Goal: Find specific page/section: Find specific page/section

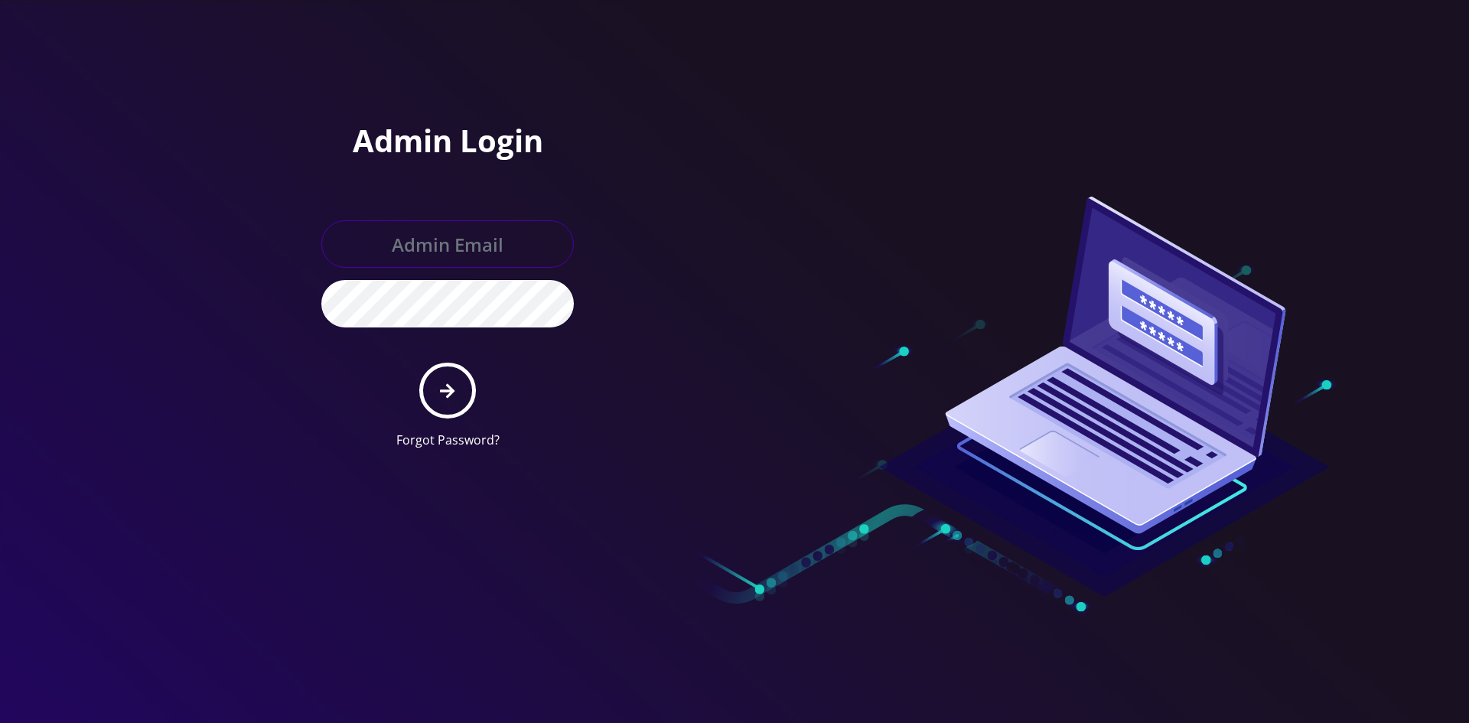
type input "master@britex.pw"
click at [489, 384] on form "master@britex.pw Forgot Password?" at bounding box center [447, 334] width 253 height 229
click at [455, 392] on button "submit" at bounding box center [447, 391] width 56 height 56
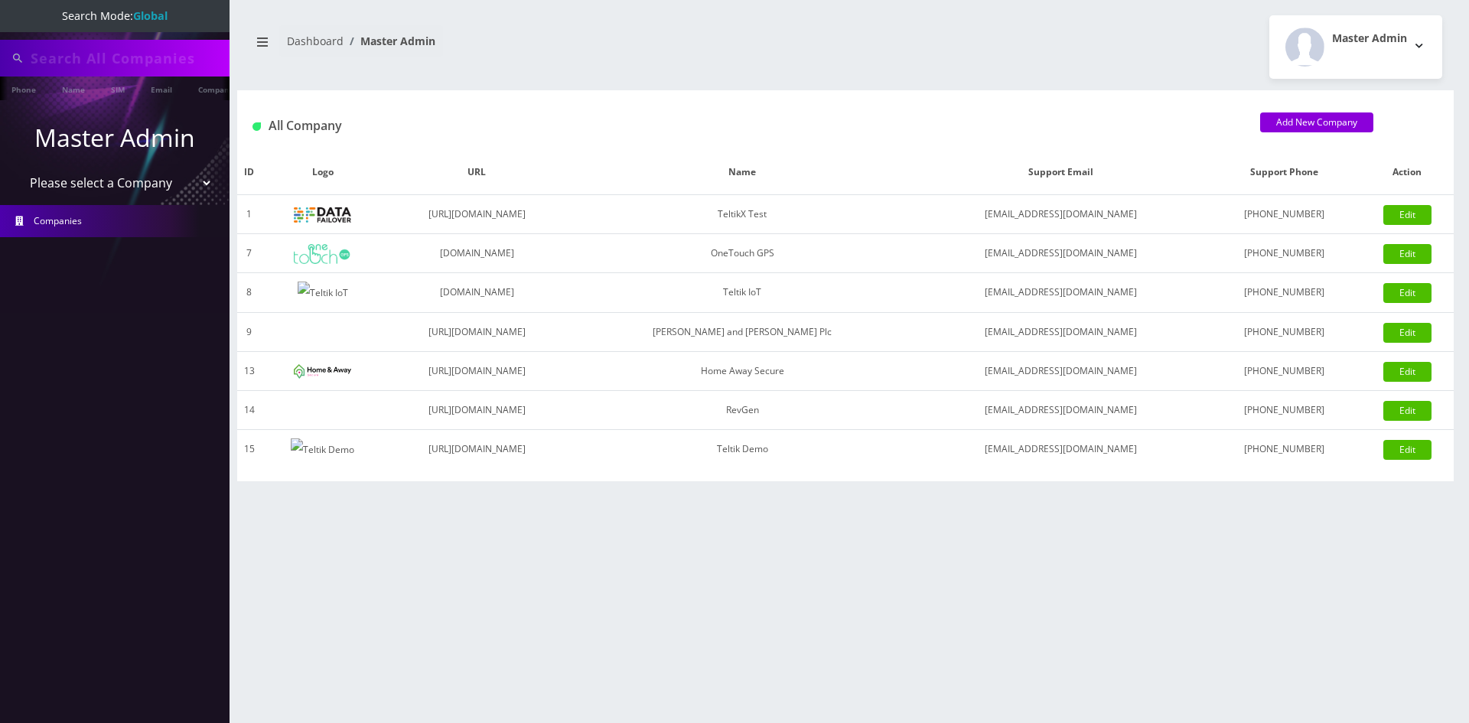
click at [92, 189] on select "Please select a Company TeltikX Test OneTouch GPS Teltik IoT [PERSON_NAME] and …" at bounding box center [115, 182] width 195 height 29
select select "1"
click at [18, 168] on select "Please select a Company TeltikX Test OneTouch GPS Teltik IoT [PERSON_NAME] and …" at bounding box center [115, 182] width 195 height 29
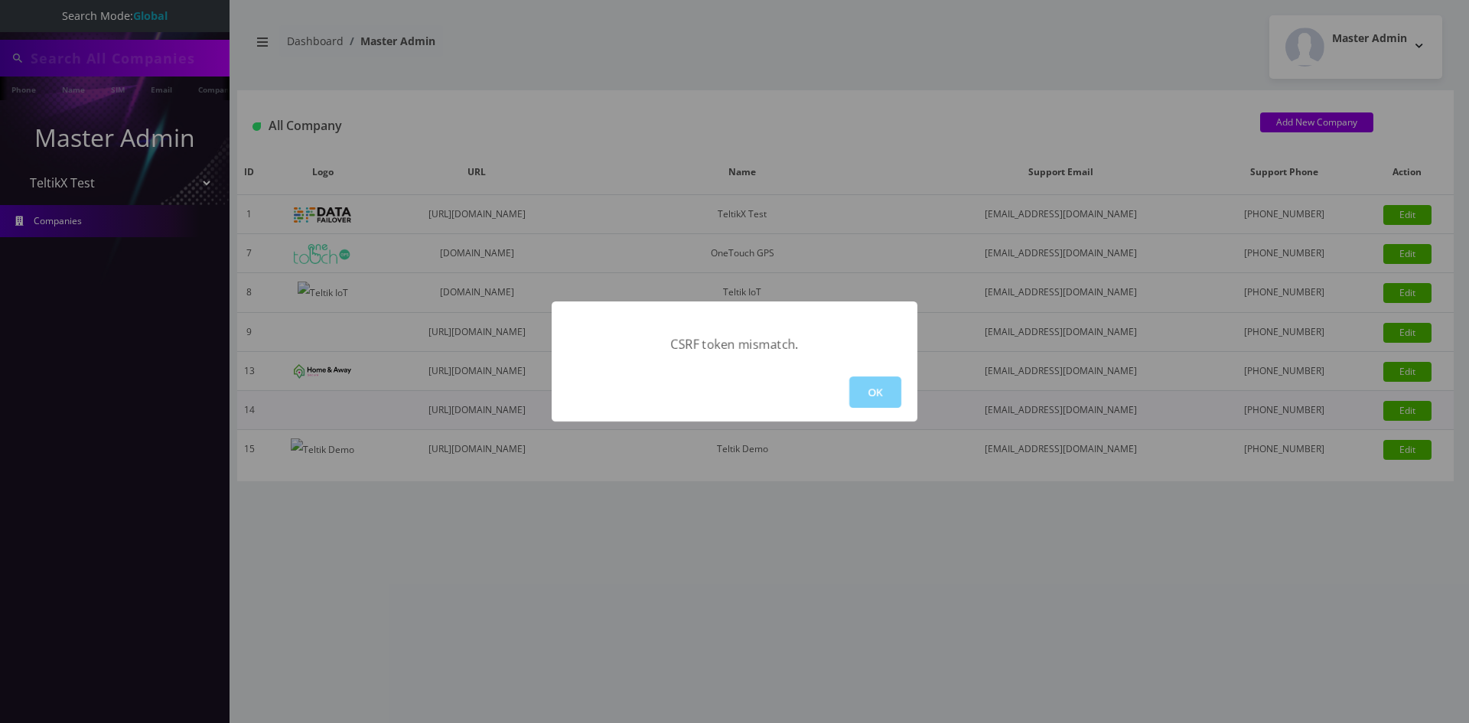
type input "bakersan"
click at [887, 395] on button "OK" at bounding box center [875, 392] width 52 height 31
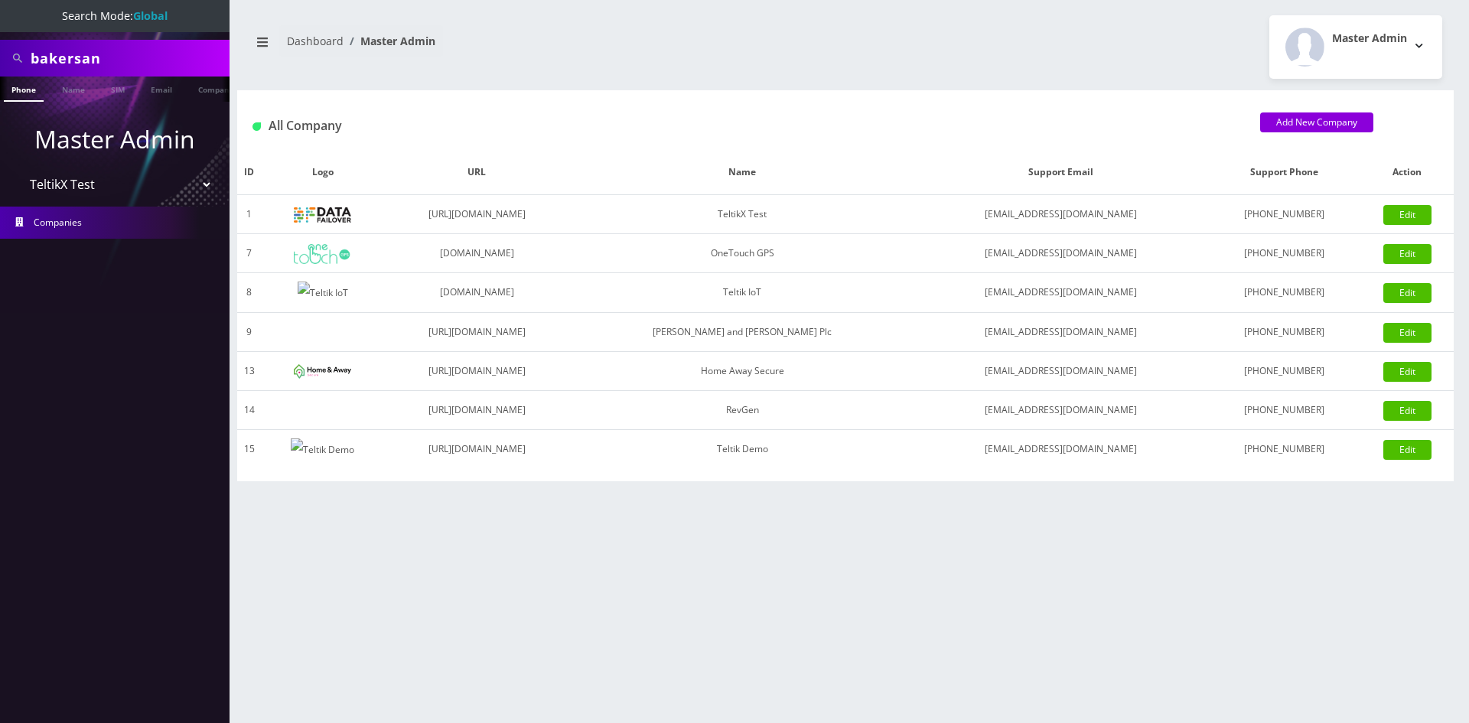
click at [94, 185] on select "Please select a Company TeltikX Test OneTouch GPS Teltik IoT [PERSON_NAME] and …" at bounding box center [115, 184] width 195 height 29
click at [18, 170] on select "Please select a Company TeltikX Test OneTouch GPS Teltik IoT [PERSON_NAME] and …" at bounding box center [115, 184] width 195 height 29
click at [143, 199] on li "Master Admin Please select a Company TeltikX Test OneTouch GPS Teltik IoT Hale …" at bounding box center [115, 160] width 230 height 86
click at [146, 190] on select "Please select a Company TeltikX Test OneTouch GPS Teltik IoT Hale and Serrano P…" at bounding box center [115, 184] width 195 height 29
select select "1"
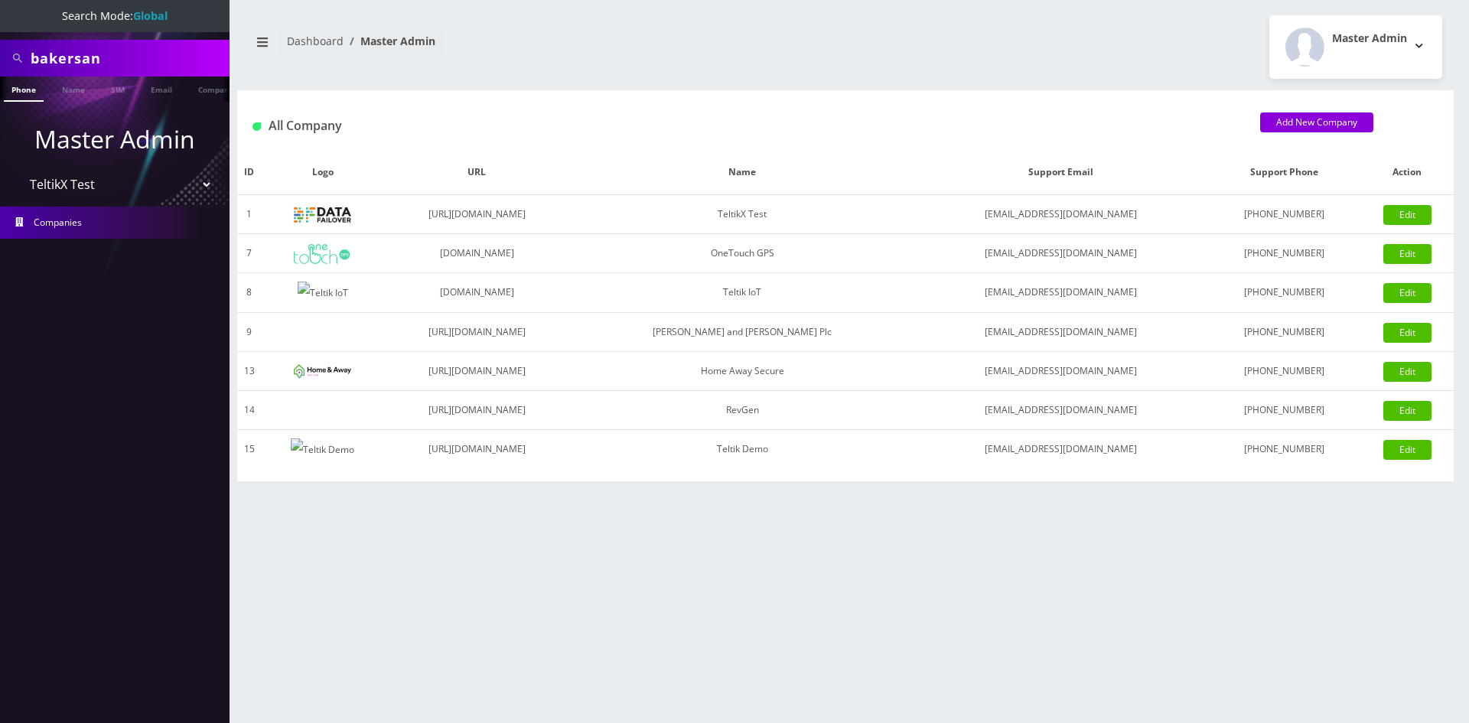
click at [18, 170] on select "Please select a Company TeltikX Test OneTouch GPS Teltik IoT Hale and Serrano P…" at bounding box center [115, 184] width 195 height 29
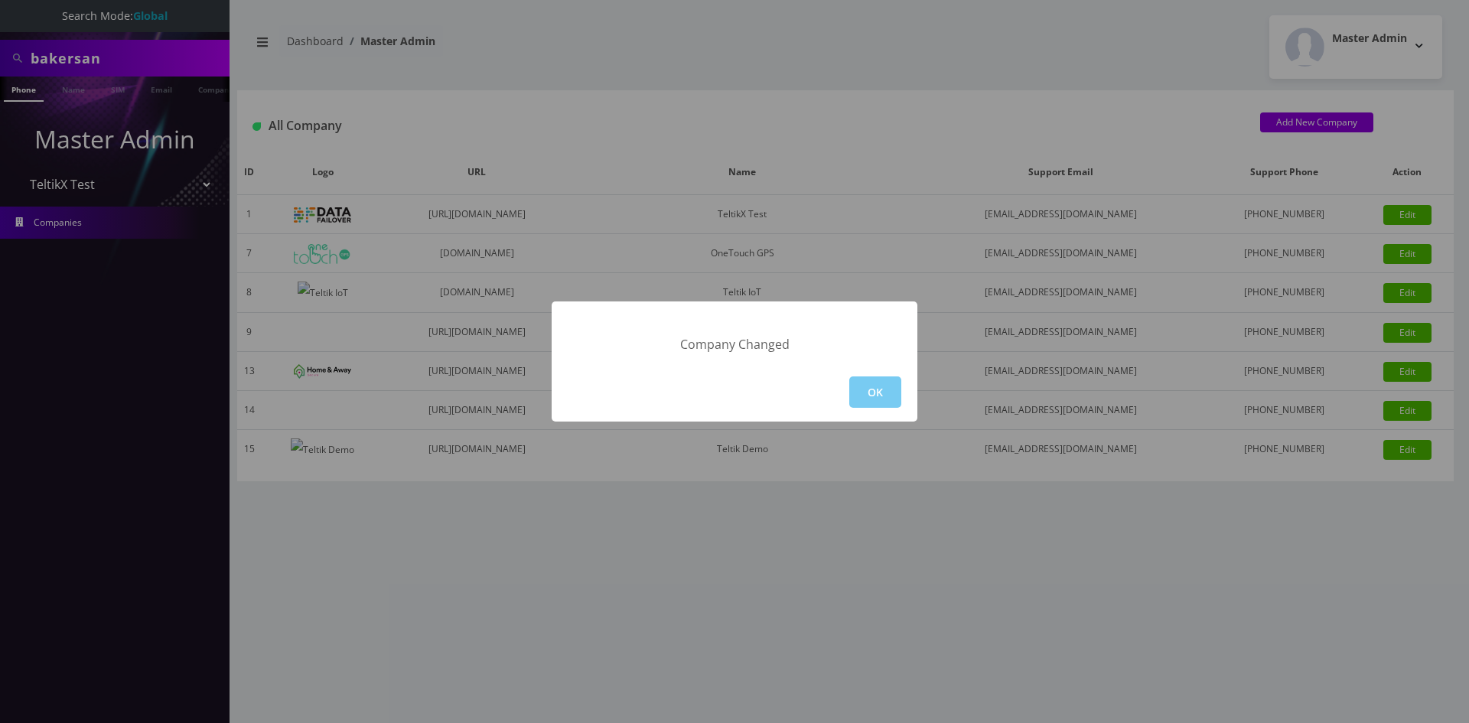
click at [879, 386] on button "OK" at bounding box center [875, 392] width 52 height 31
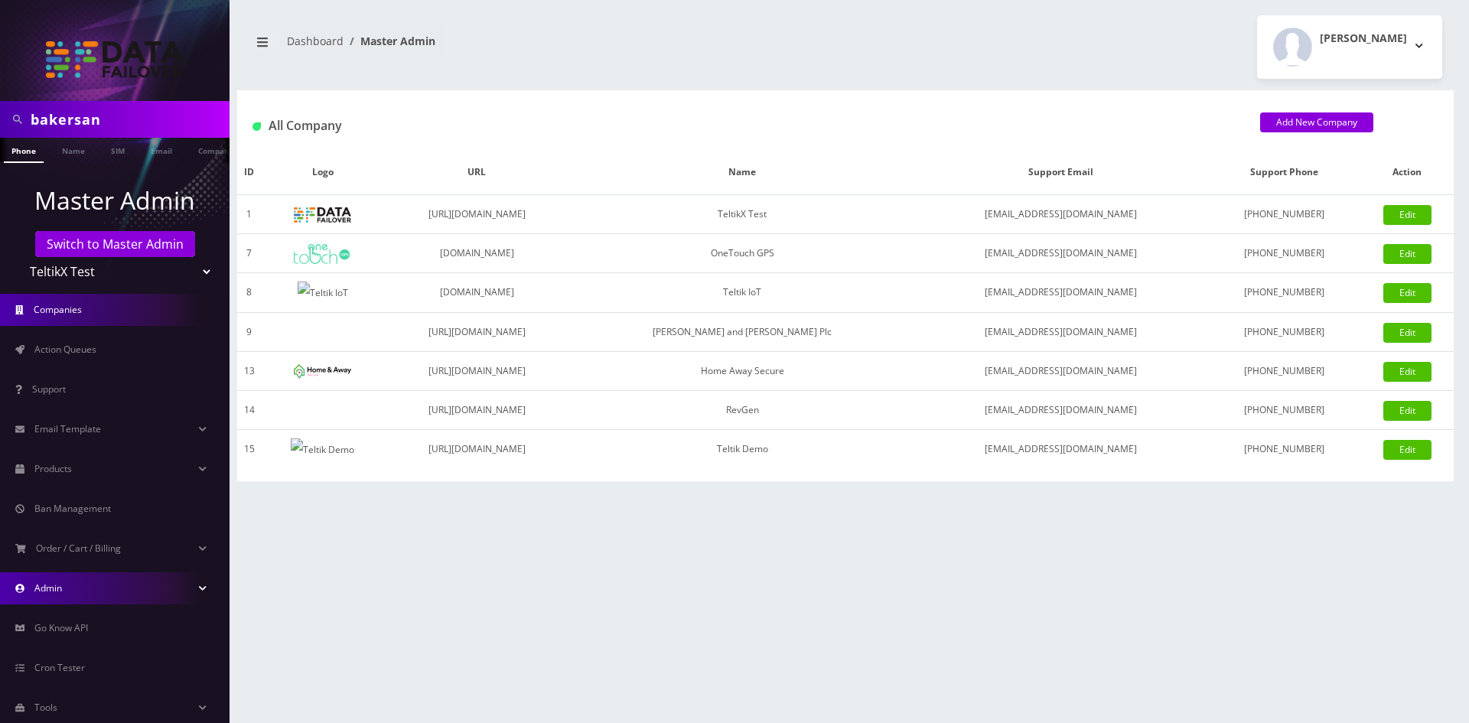
click at [77, 595] on link "Admin" at bounding box center [115, 588] width 230 height 32
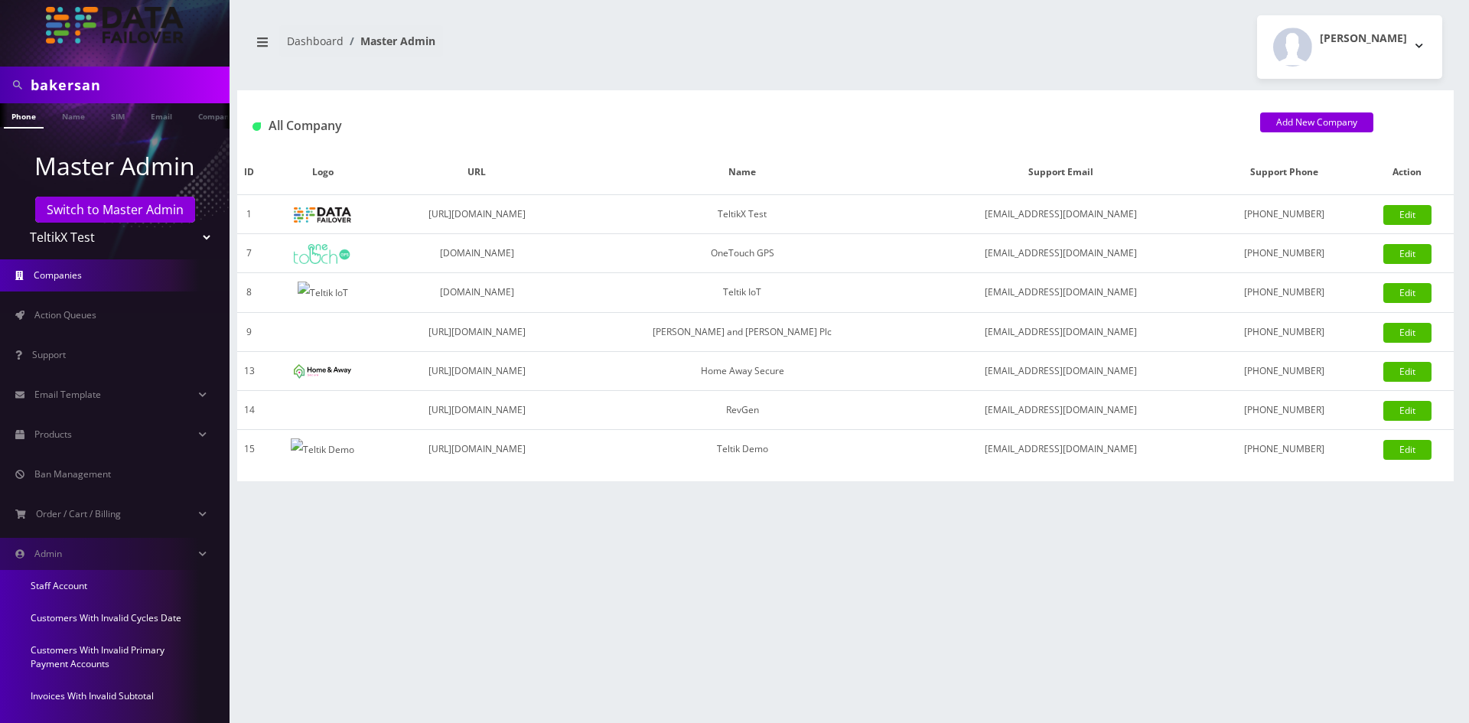
scroll to position [153, 0]
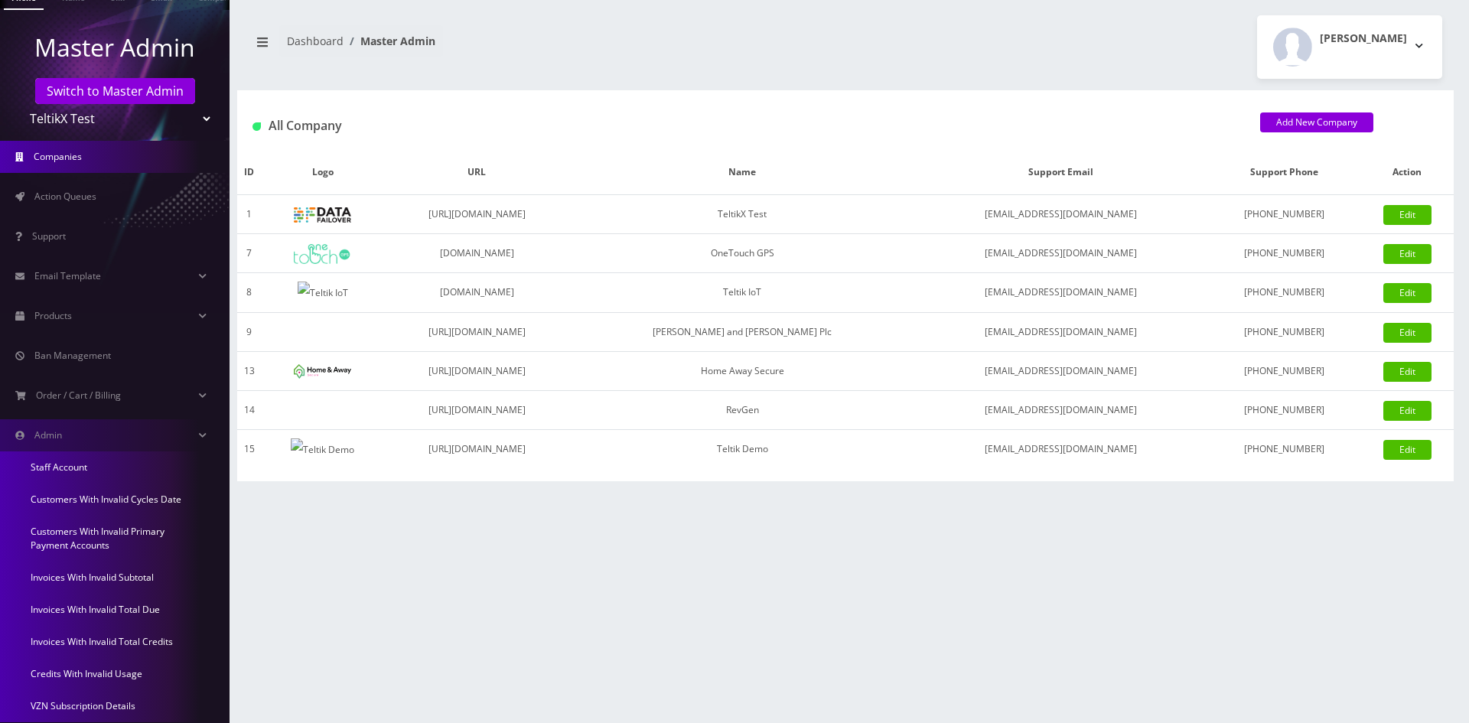
click at [137, 574] on link "Invoices With Invalid Subtotal" at bounding box center [115, 578] width 230 height 32
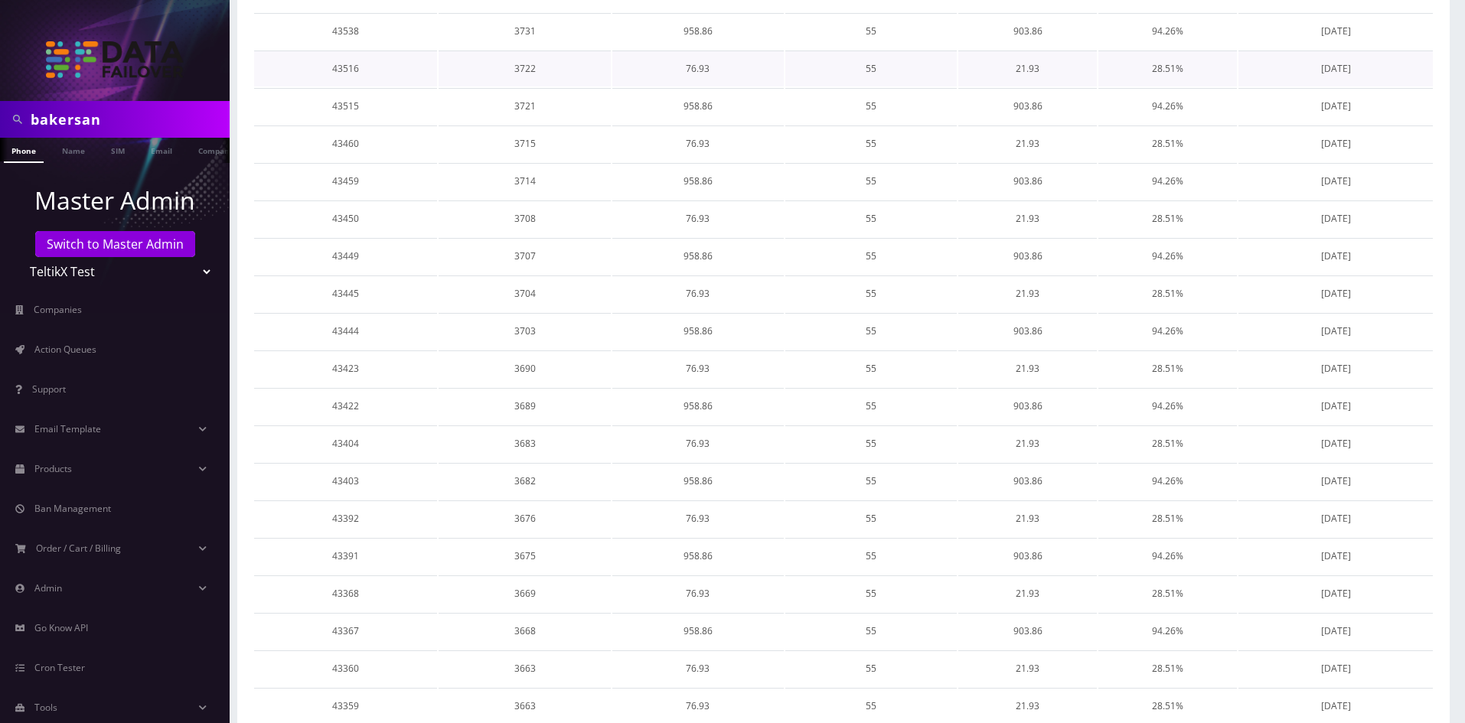
scroll to position [112, 0]
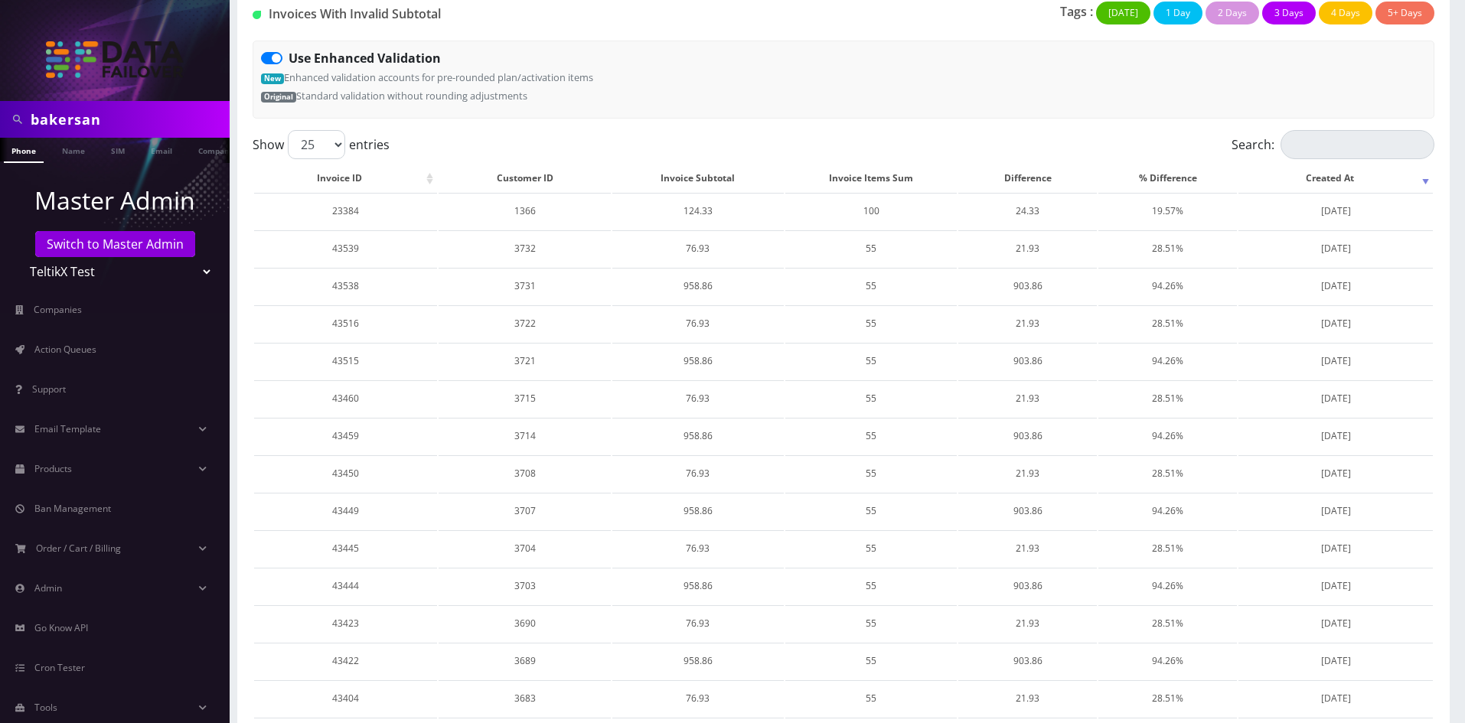
click at [469, 17] on h1 "Invoices With Invalid Subtotal" at bounding box center [442, 14] width 379 height 15
drag, startPoint x: 455, startPoint y: 18, endPoint x: 272, endPoint y: 22, distance: 183.0
click at [272, 22] on div "Invoices With Invalid Subtotal" at bounding box center [442, 17] width 402 height 31
copy h1 "Invoices With Invalid Subtotal"
